Goal: Book appointment/travel/reservation

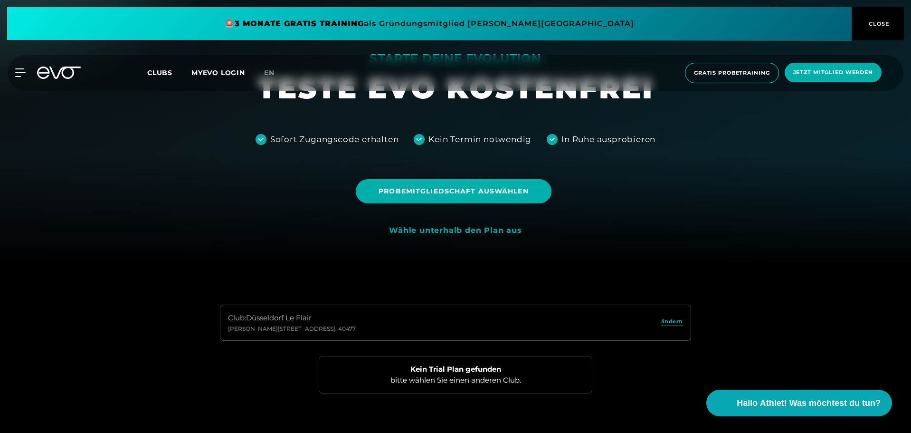
scroll to position [148, 0]
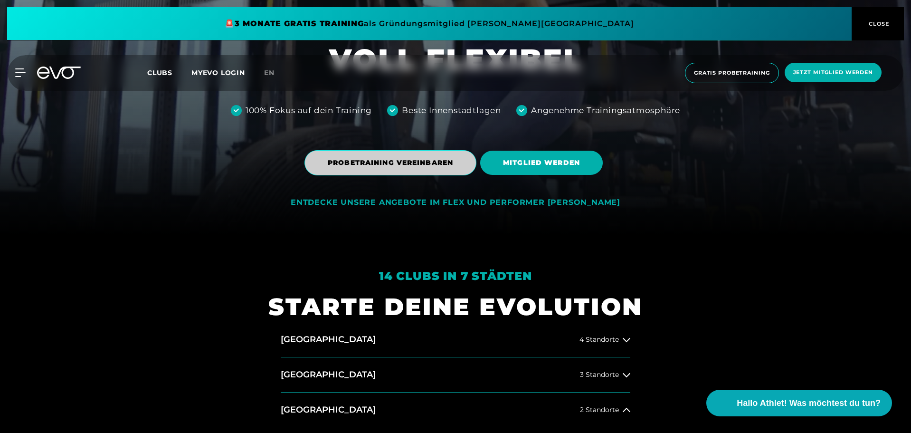
scroll to position [190, 0]
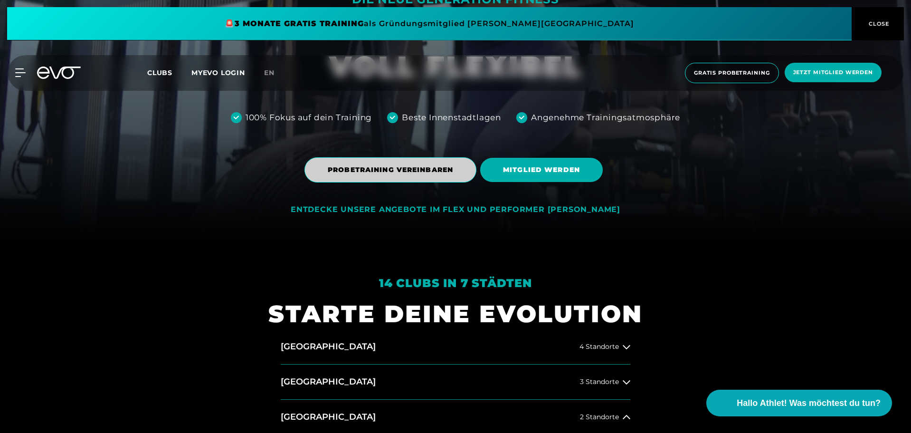
click at [409, 166] on span "PROBETRAINING VEREINBAREN" at bounding box center [390, 170] width 125 height 10
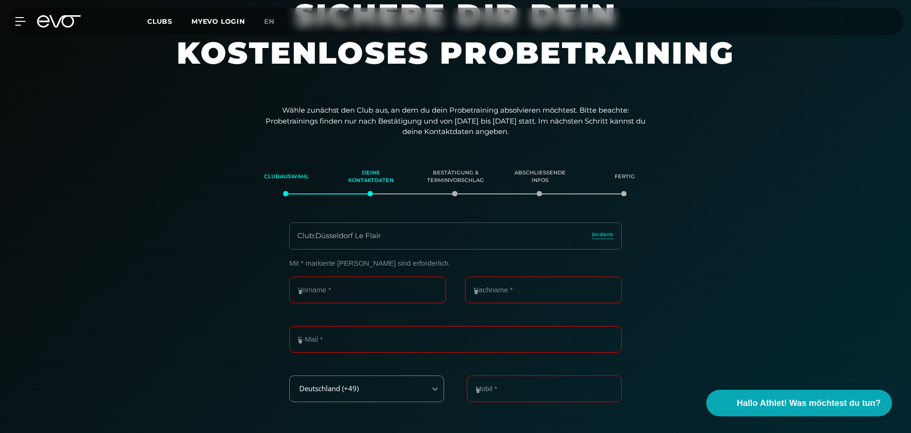
scroll to position [37, 0]
